Goal: Information Seeking & Learning: Learn about a topic

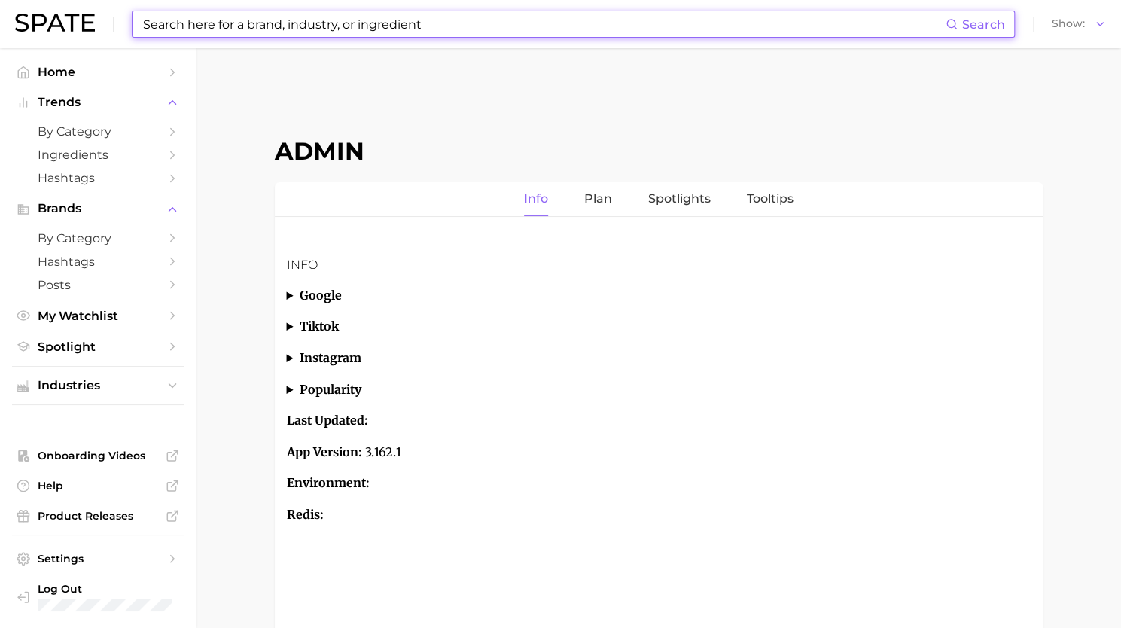
click at [349, 19] on input at bounding box center [544, 24] width 804 height 26
paste input "allure"
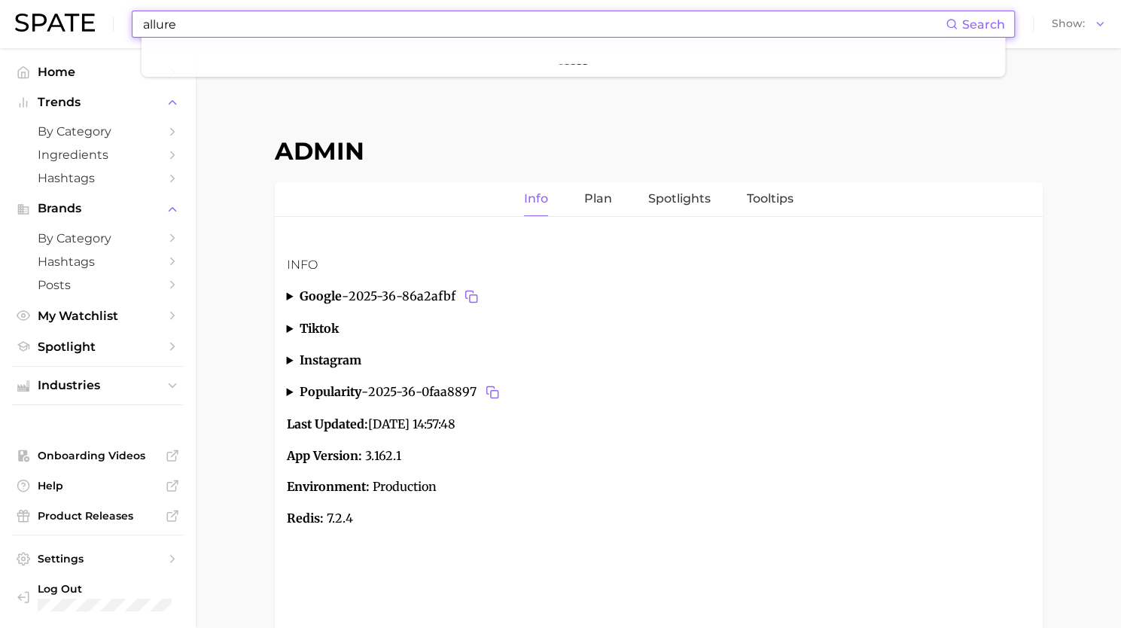
type input "allure"
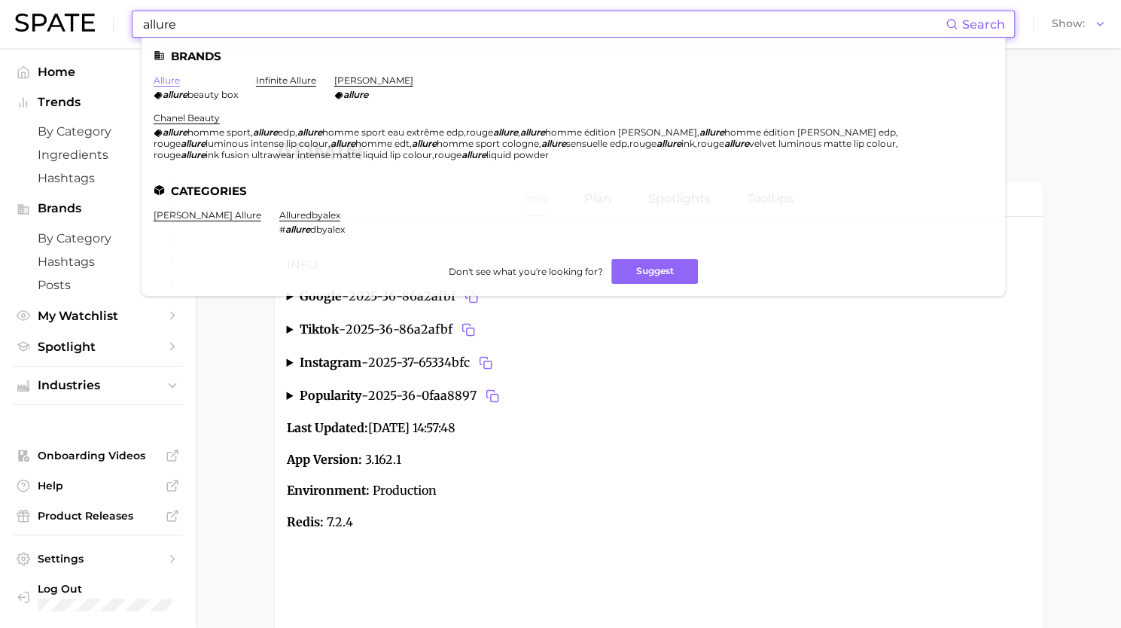
click at [168, 81] on link "allure" at bounding box center [167, 80] width 26 height 11
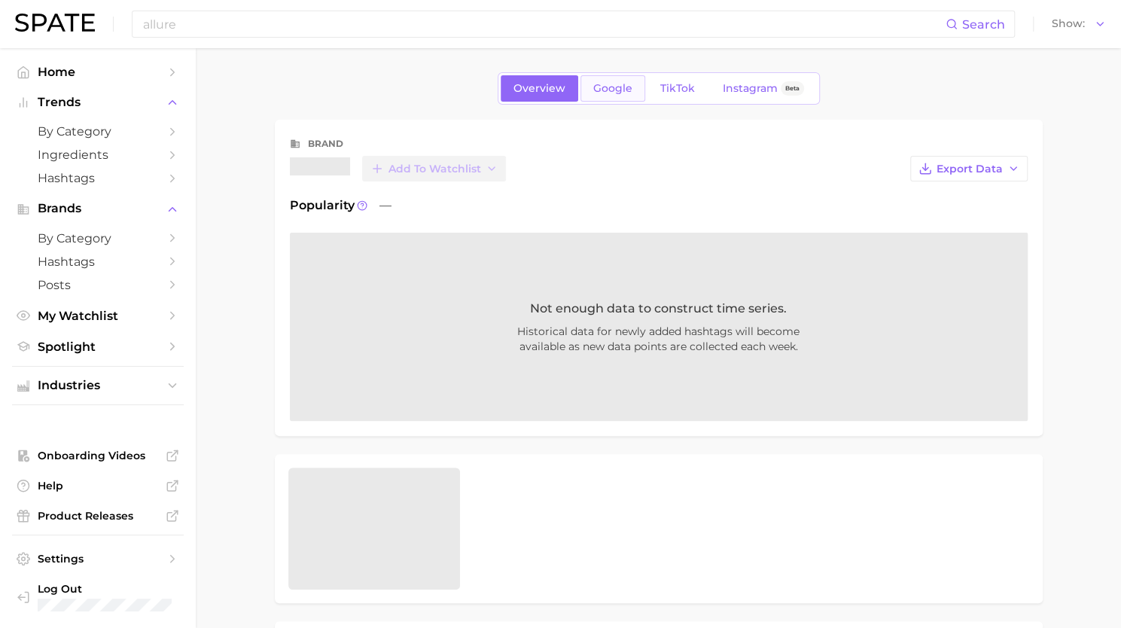
click at [626, 93] on span "Google" at bounding box center [612, 88] width 39 height 13
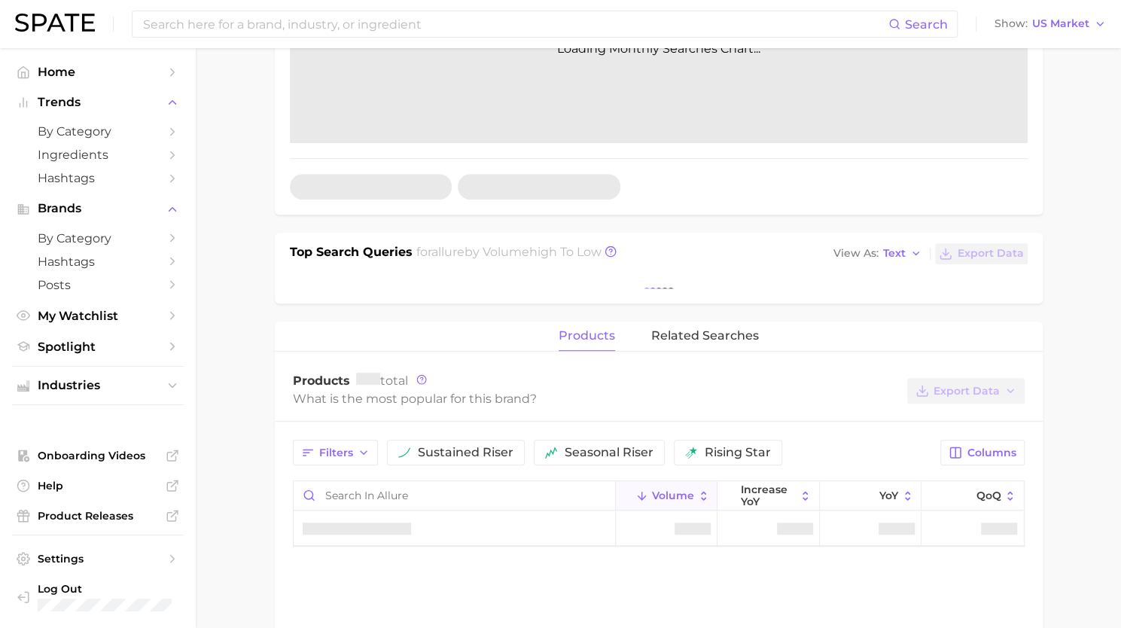
scroll to position [318, 0]
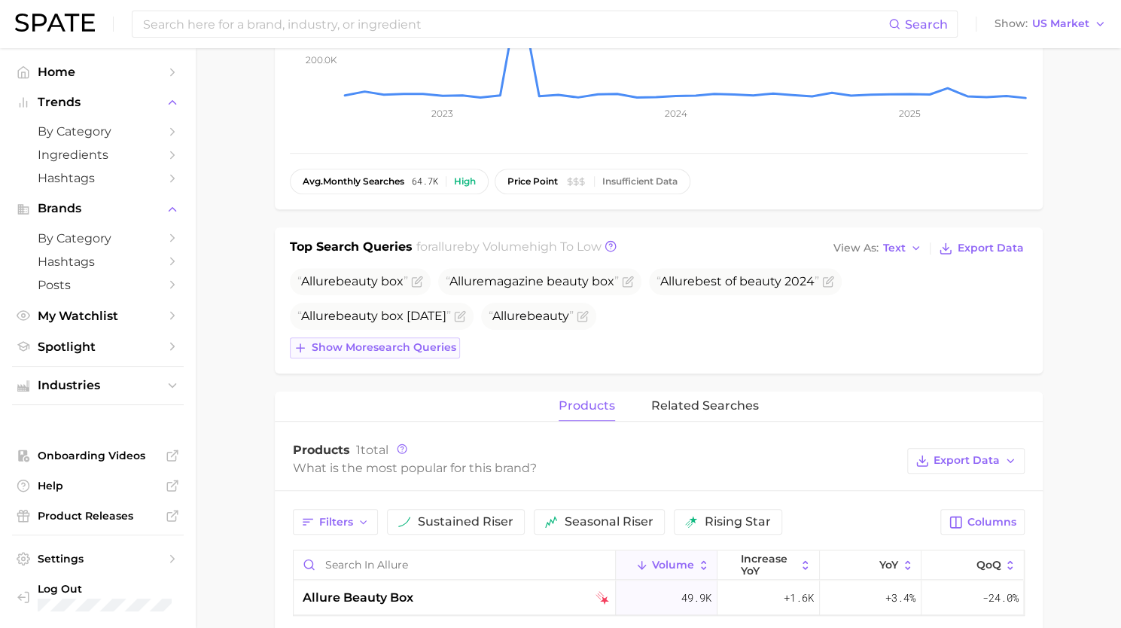
click at [399, 346] on span "Show more search queries" at bounding box center [384, 347] width 145 height 13
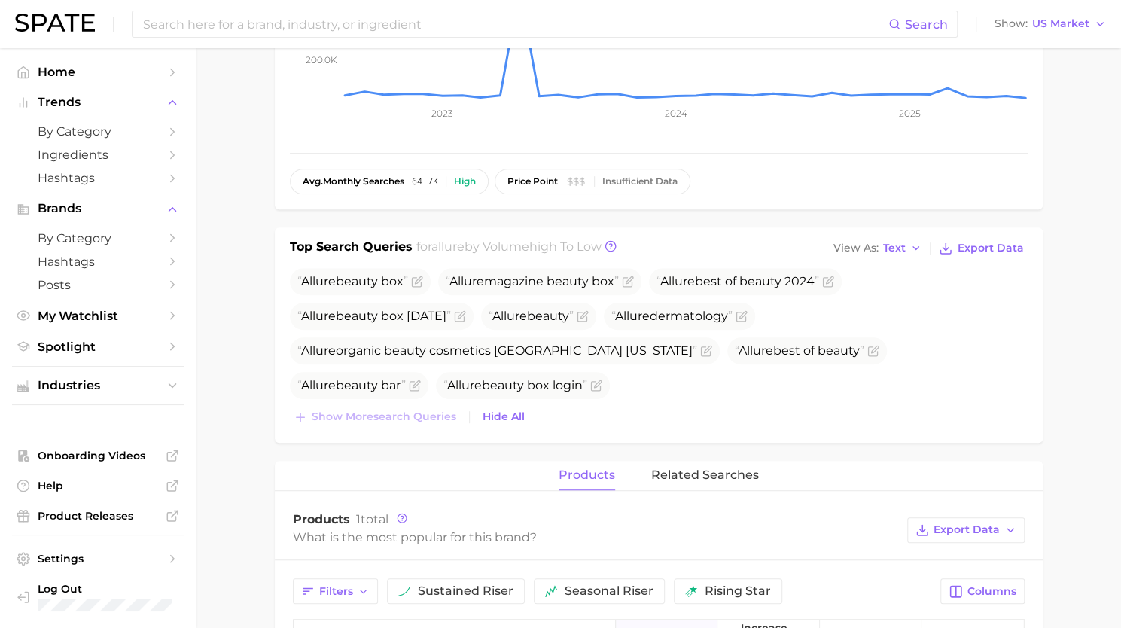
scroll to position [0, 0]
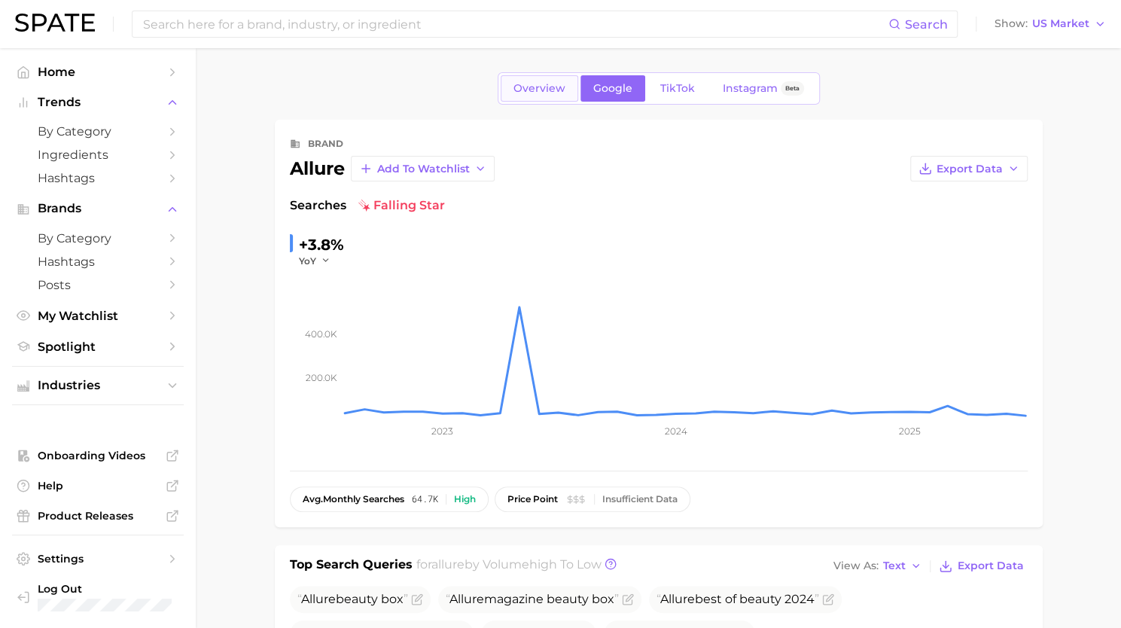
click at [551, 94] on link "Overview" at bounding box center [540, 88] width 78 height 26
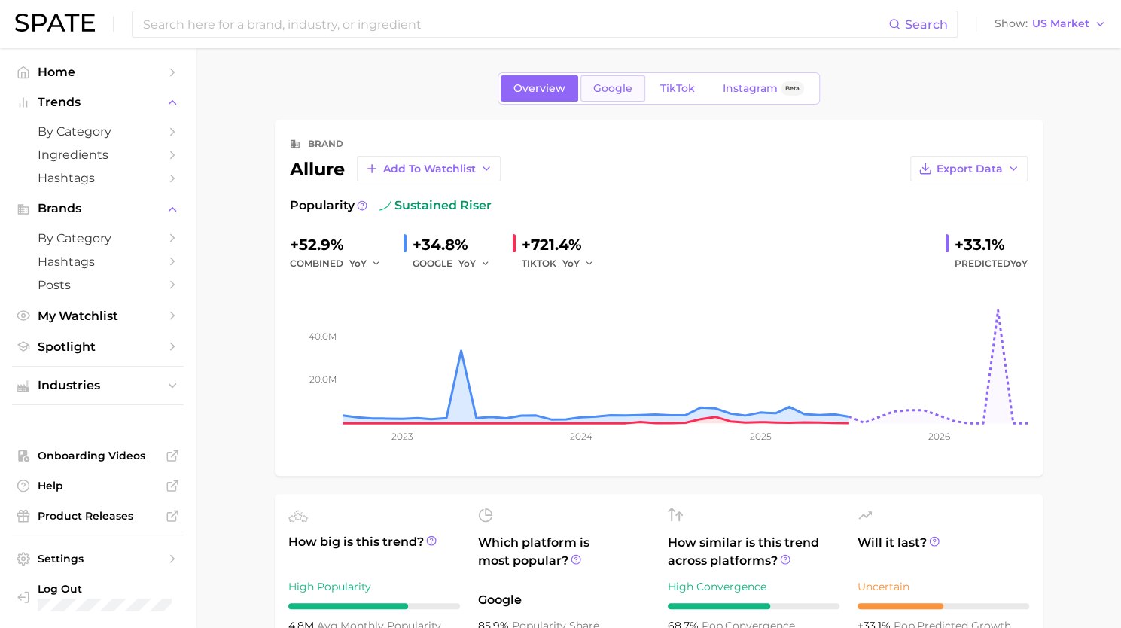
click at [611, 91] on span "Google" at bounding box center [612, 88] width 39 height 13
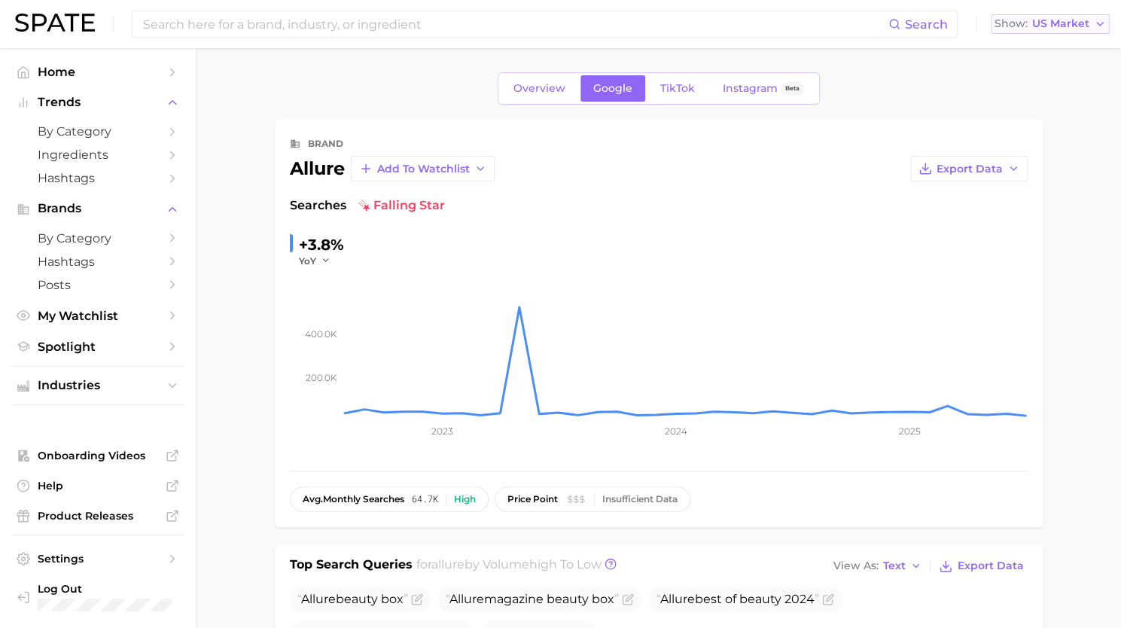
click at [1022, 28] on span "Show" at bounding box center [1010, 24] width 33 height 8
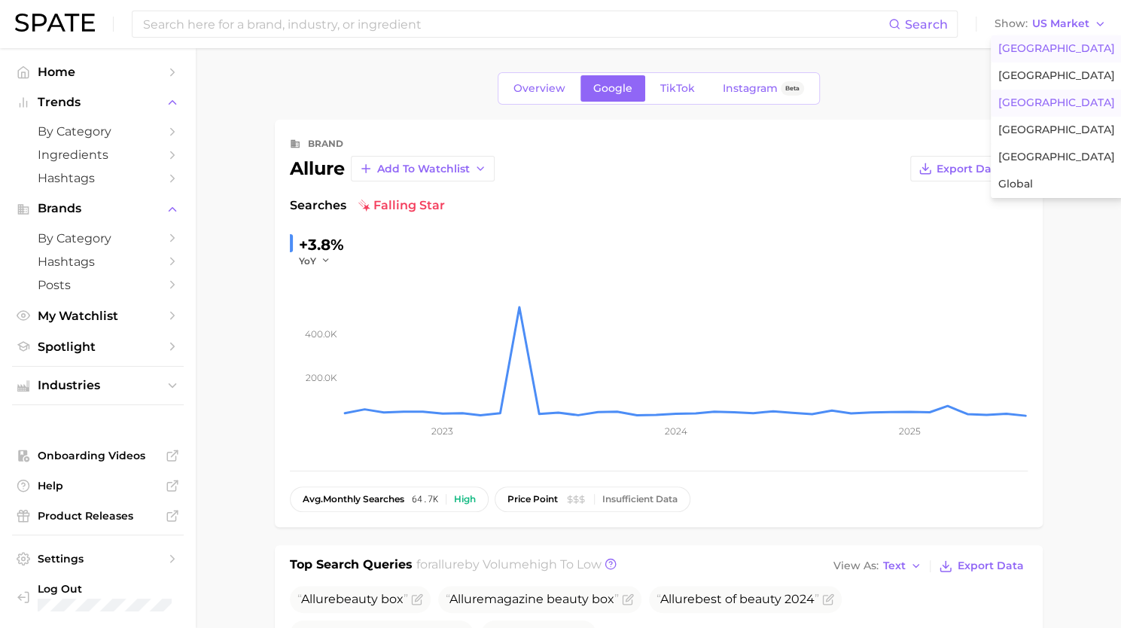
click at [1027, 103] on span "[GEOGRAPHIC_DATA]" at bounding box center [1056, 102] width 117 height 13
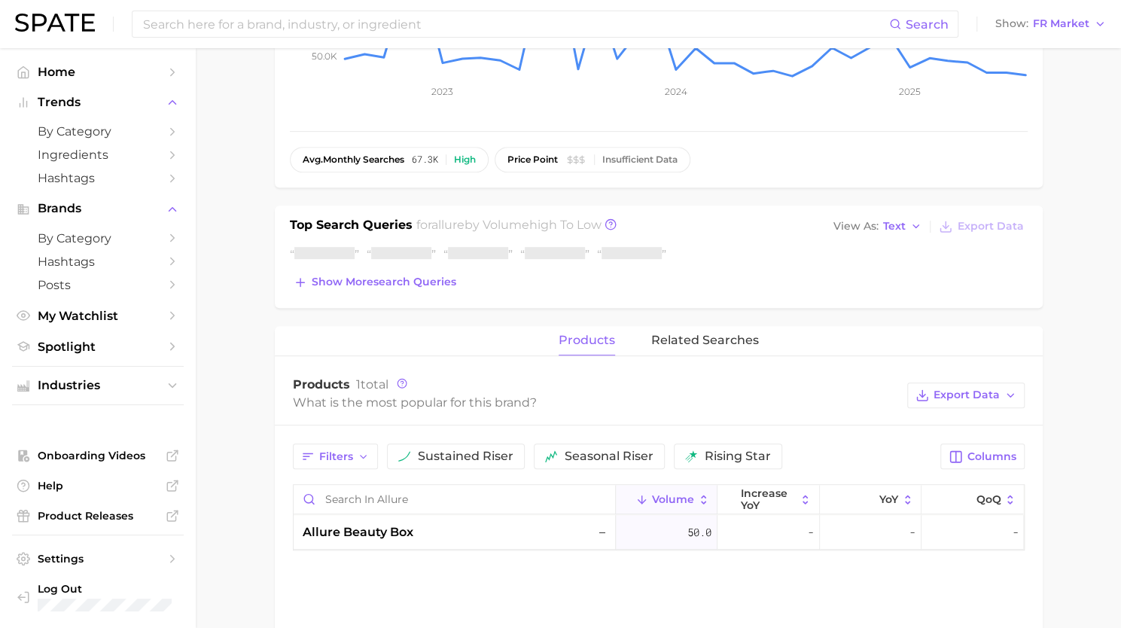
scroll to position [356, 0]
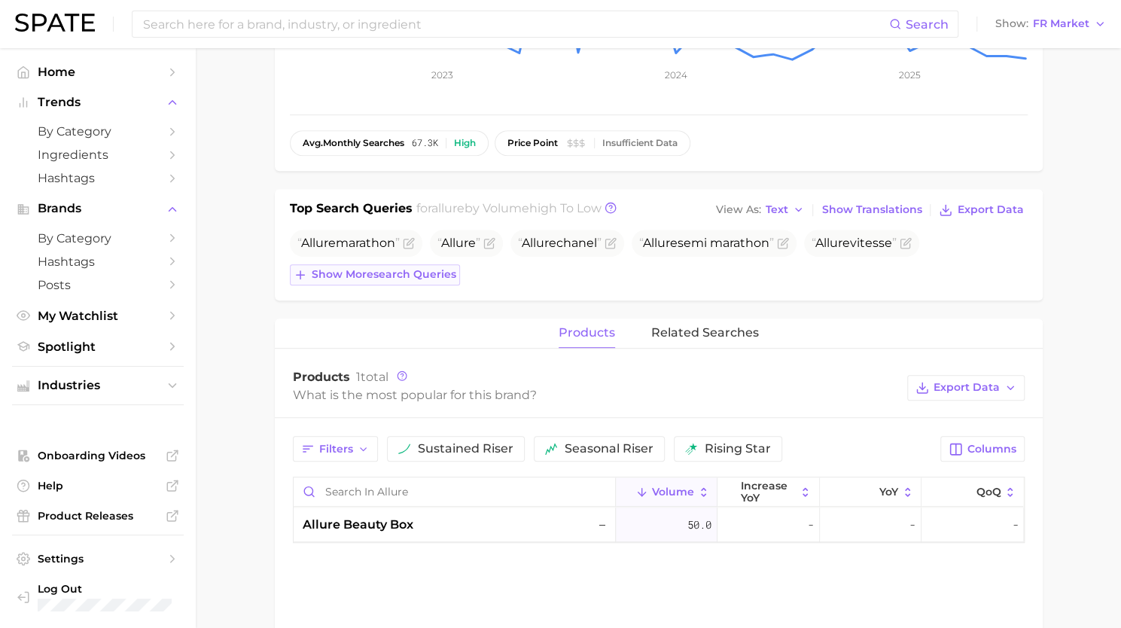
click at [398, 270] on span "Show more search queries" at bounding box center [384, 274] width 145 height 13
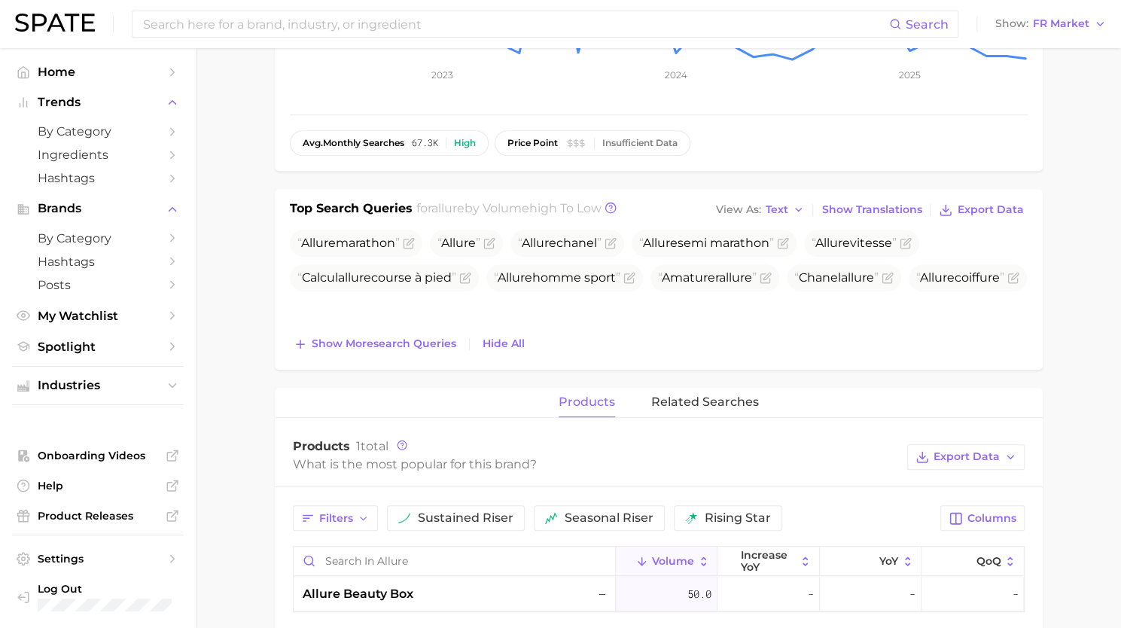
click at [403, 353] on div "Top Search Queries for allure by Volume high to low View As Text Show Translati…" at bounding box center [659, 279] width 768 height 181
click at [400, 341] on span "Show more search queries" at bounding box center [384, 343] width 145 height 13
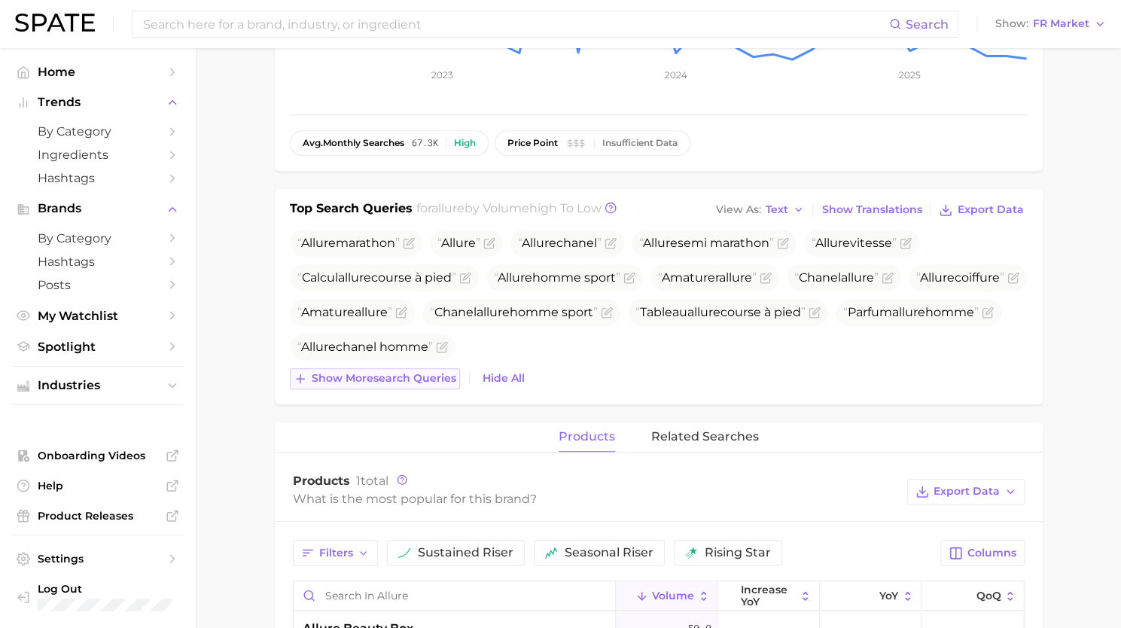
click at [409, 382] on span "Show more search queries" at bounding box center [384, 378] width 145 height 13
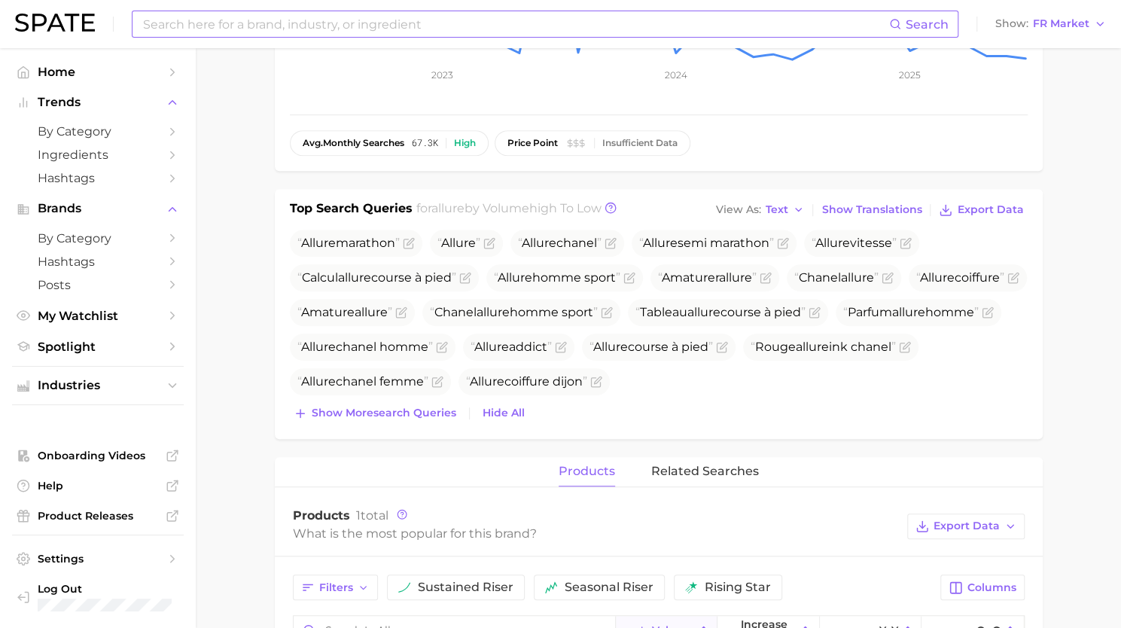
click at [185, 21] on input at bounding box center [515, 24] width 747 height 26
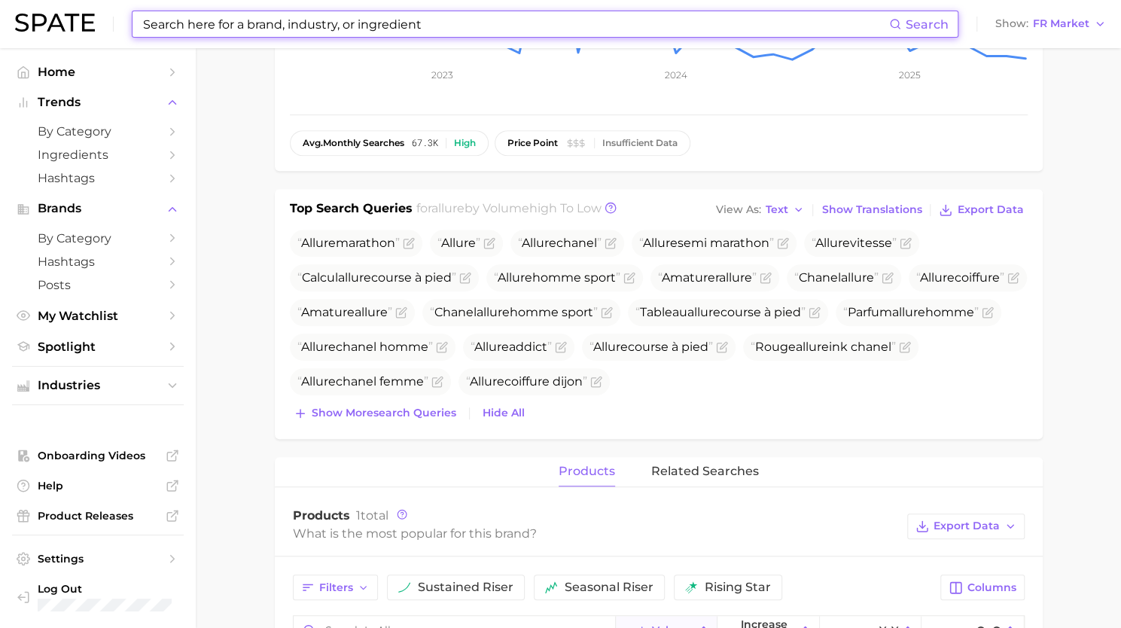
paste input "camila"
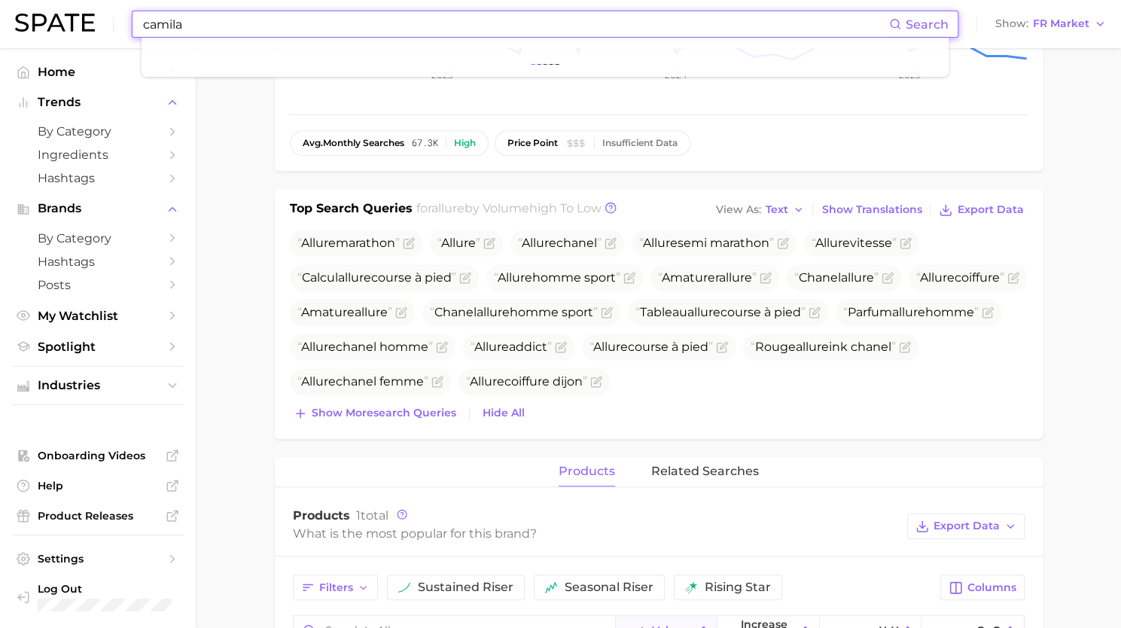
type input "camila"
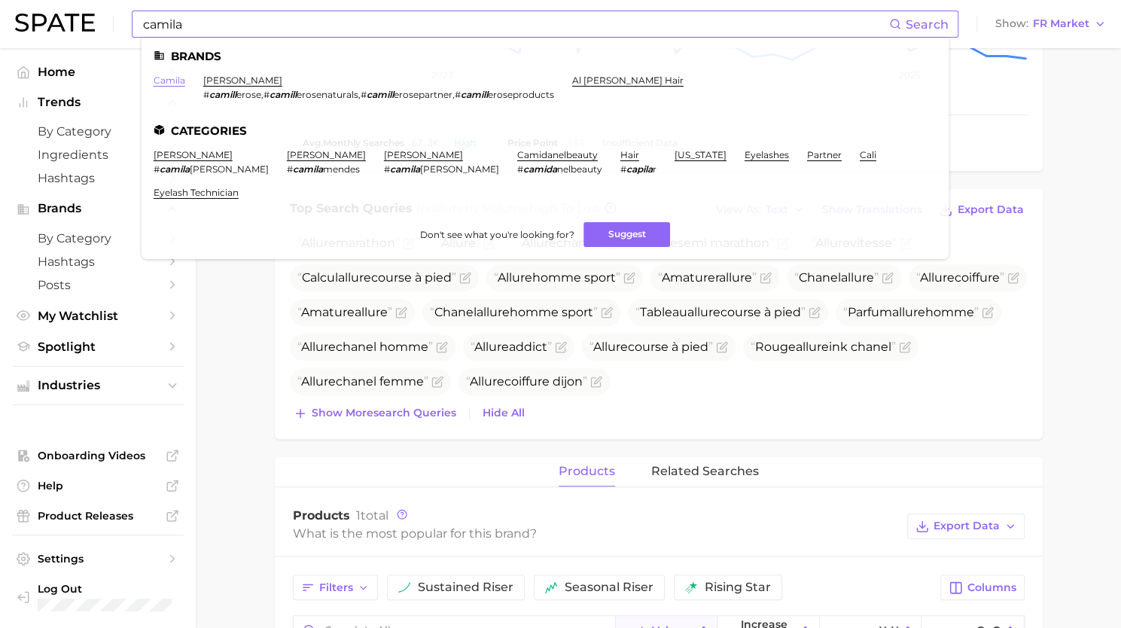
click at [173, 75] on link "camila" at bounding box center [170, 80] width 32 height 11
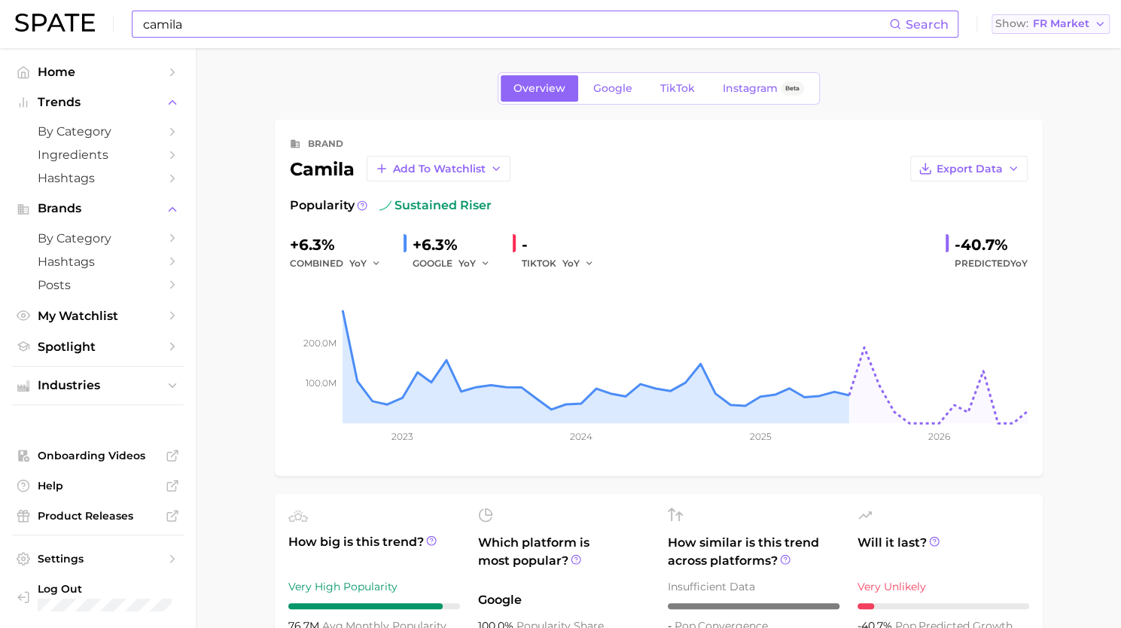
click at [1070, 20] on span "FR Market" at bounding box center [1061, 24] width 56 height 8
